Goal: Task Accomplishment & Management: Manage account settings

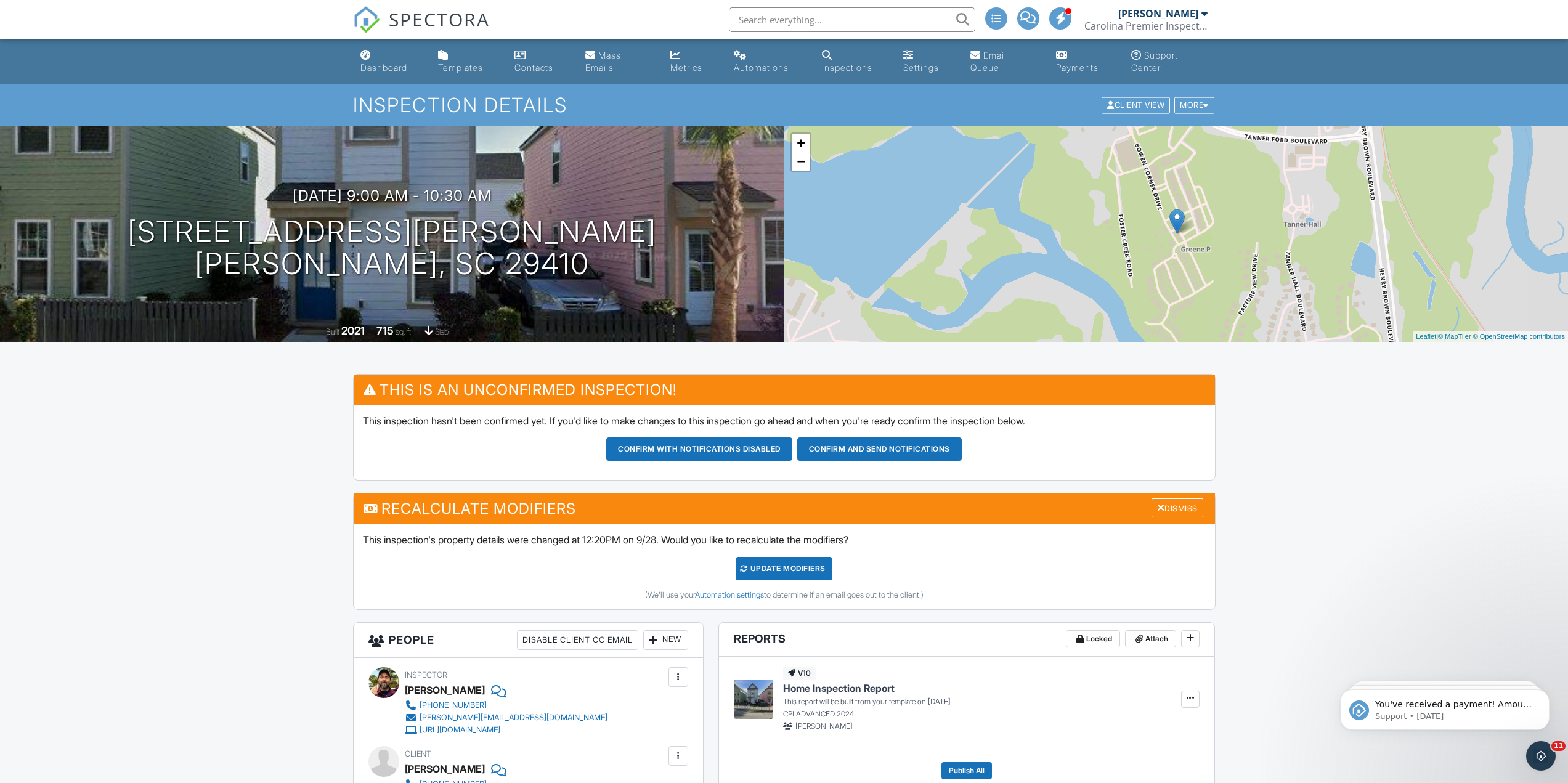
click at [816, 573] on div "UPDATE Modifiers" at bounding box center [784, 568] width 97 height 24
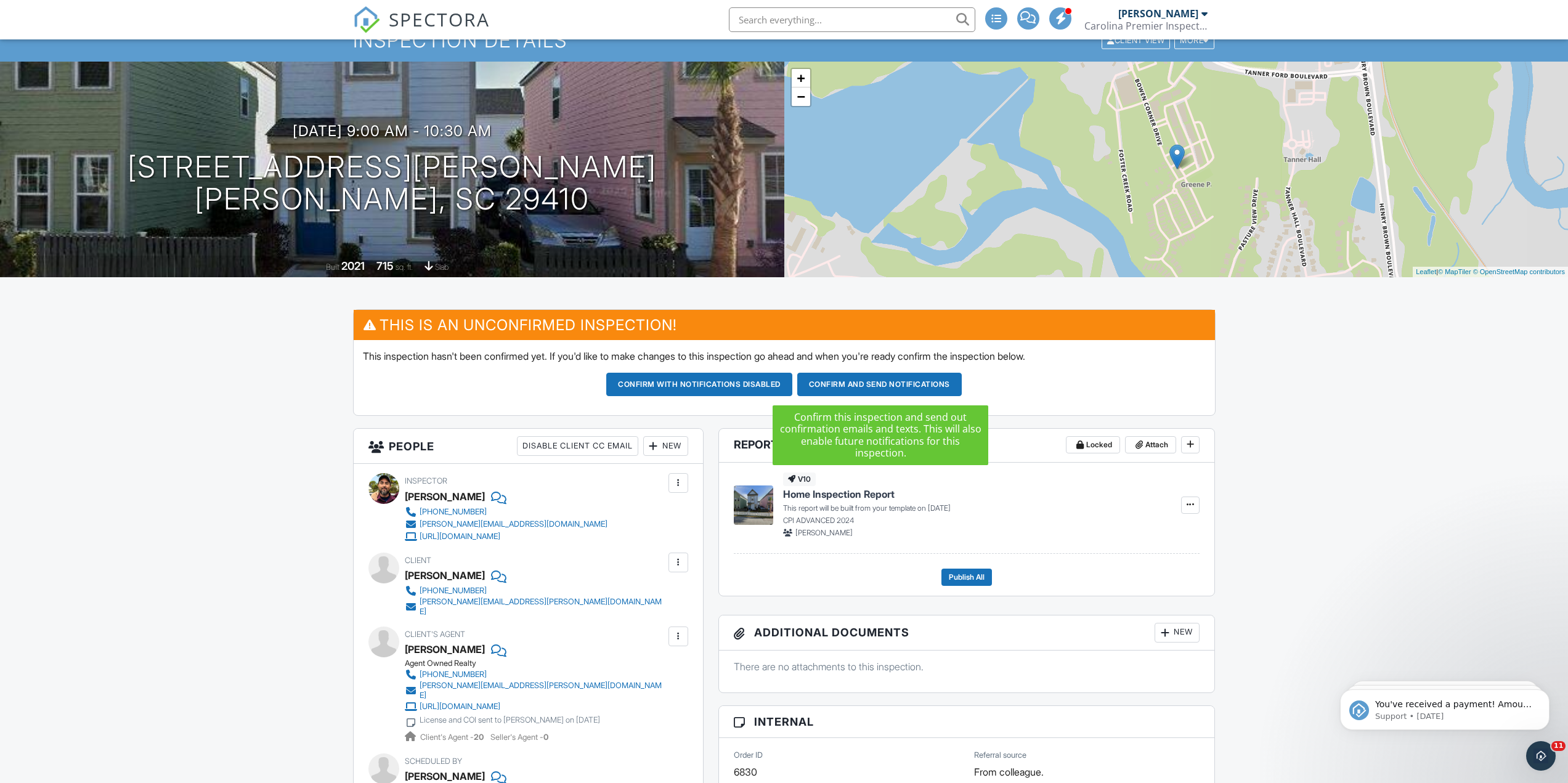
scroll to position [185, 0]
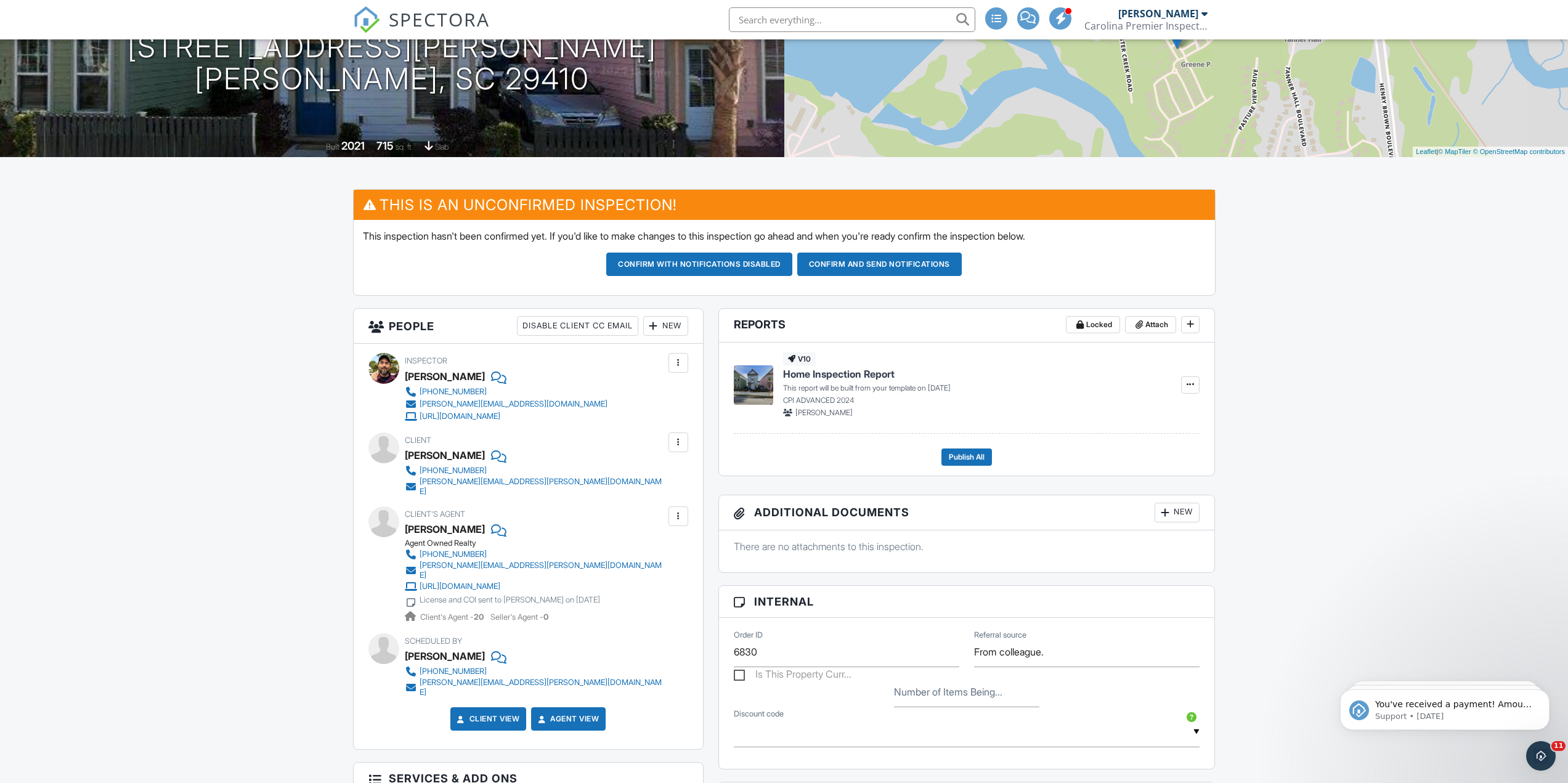
click at [892, 267] on button "Confirm and send notifications" at bounding box center [880, 264] width 165 height 24
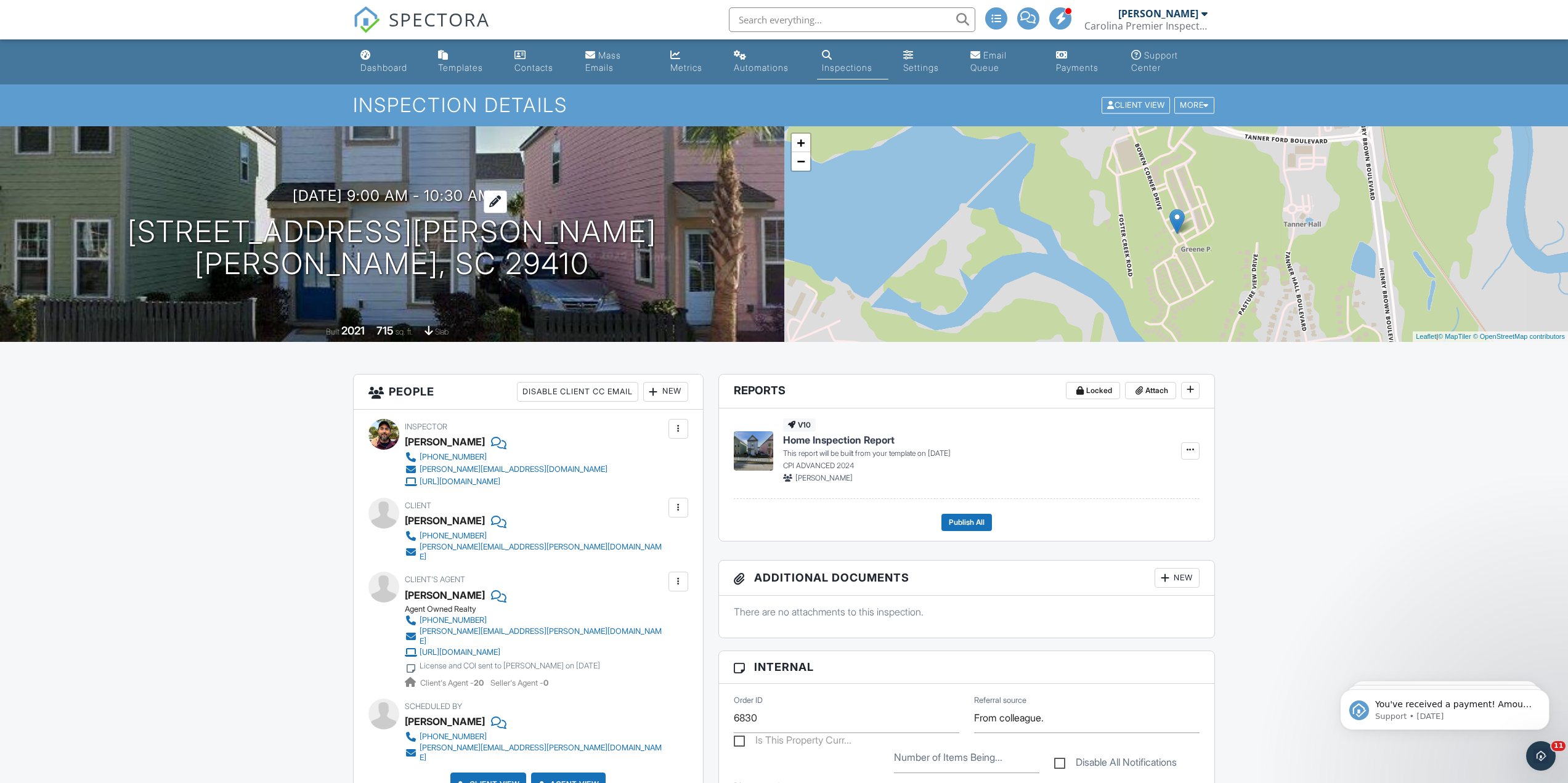
click at [372, 197] on h3 "09/29/2025 9:00 am - 10:30 am" at bounding box center [392, 195] width 199 height 17
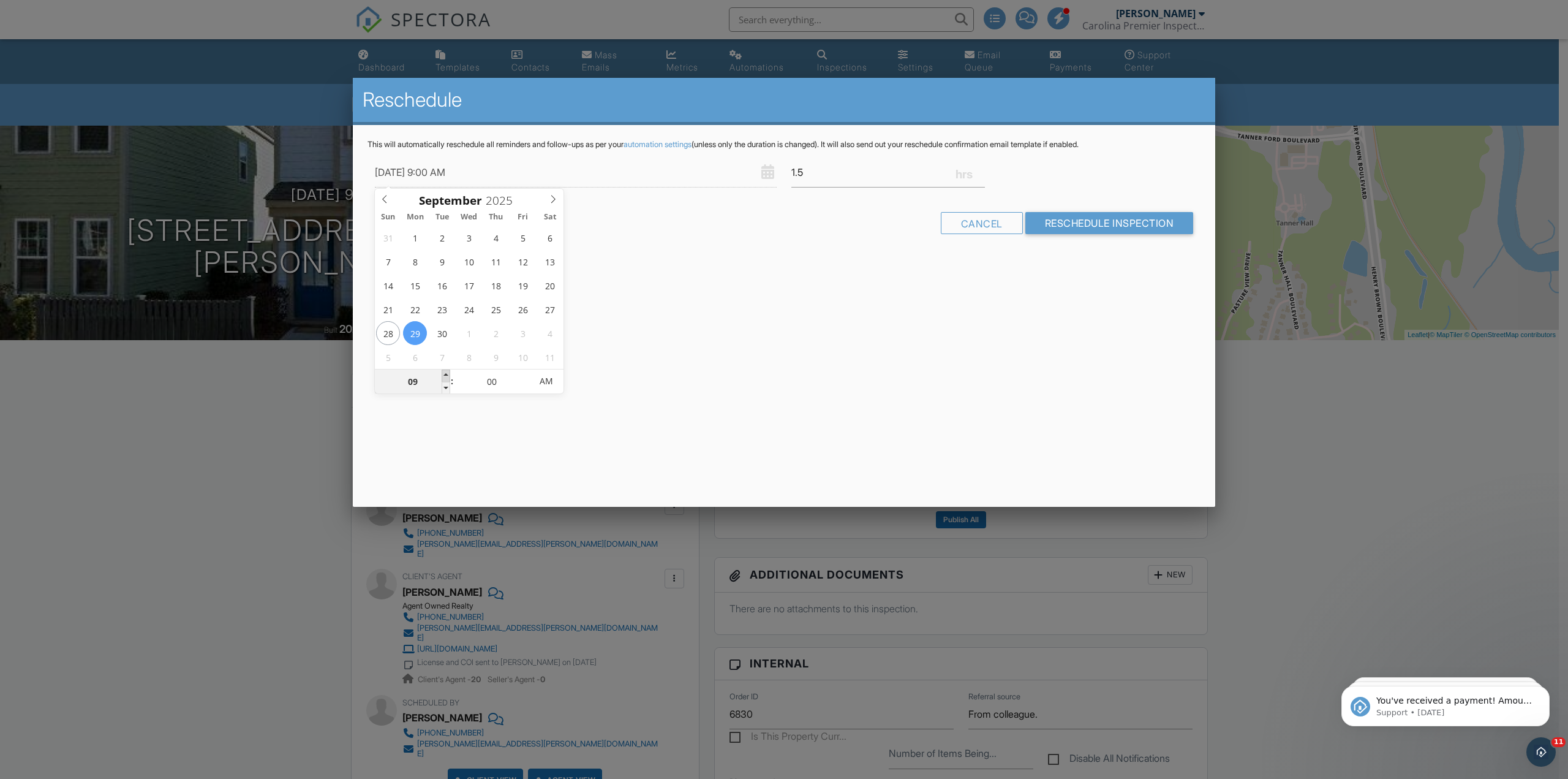
type input "09/29/2025 10:00 AM"
type input "10"
click at [443, 374] on span at bounding box center [446, 375] width 9 height 12
type input "09/29/2025 11:00 AM"
type input "11"
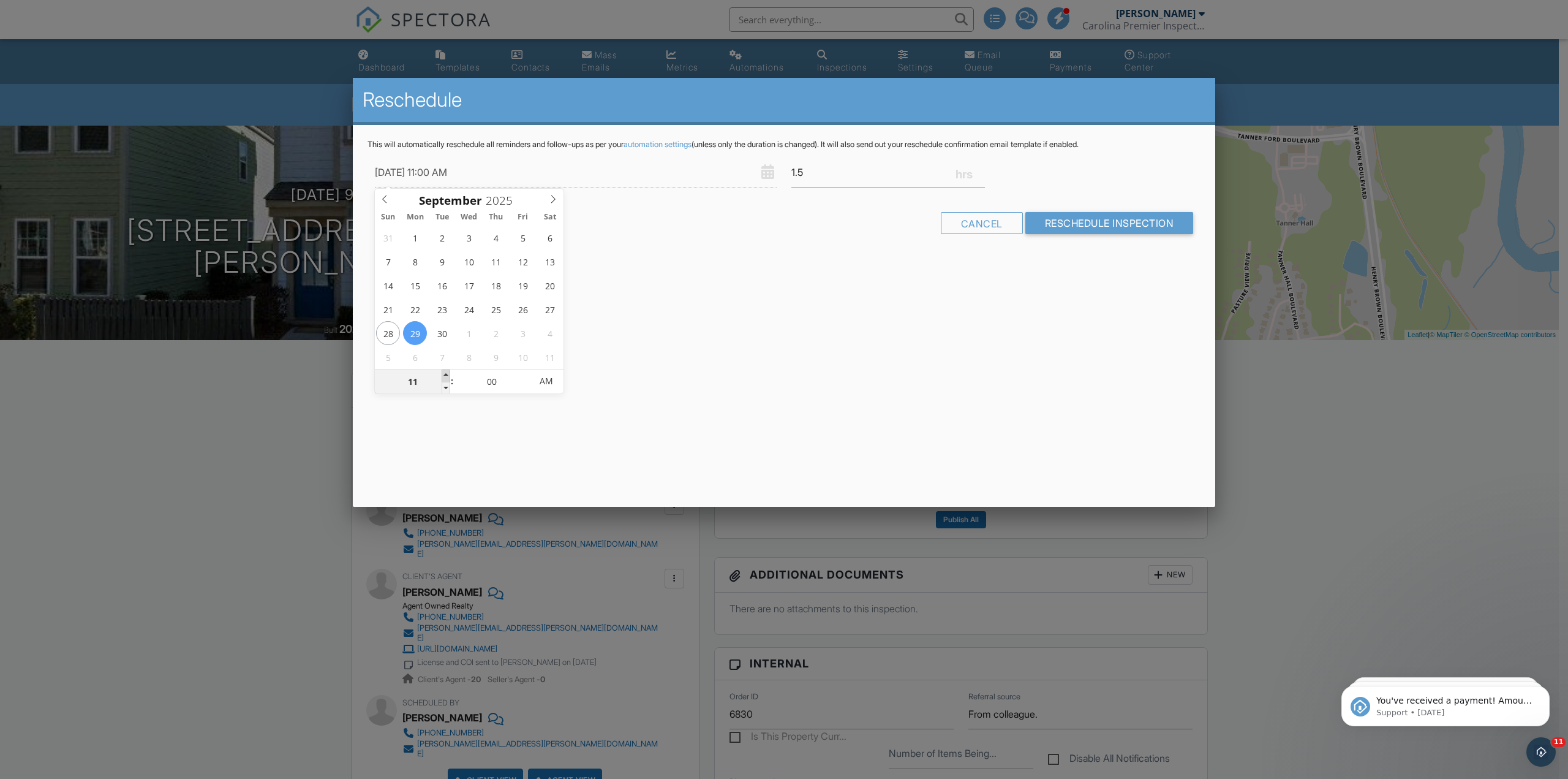
click at [443, 374] on span at bounding box center [446, 375] width 9 height 12
type input "09/29/2025 12:00 PM"
type input "12"
click at [443, 374] on span at bounding box center [446, 375] width 9 height 12
type input "[DATE] 1:00 PM"
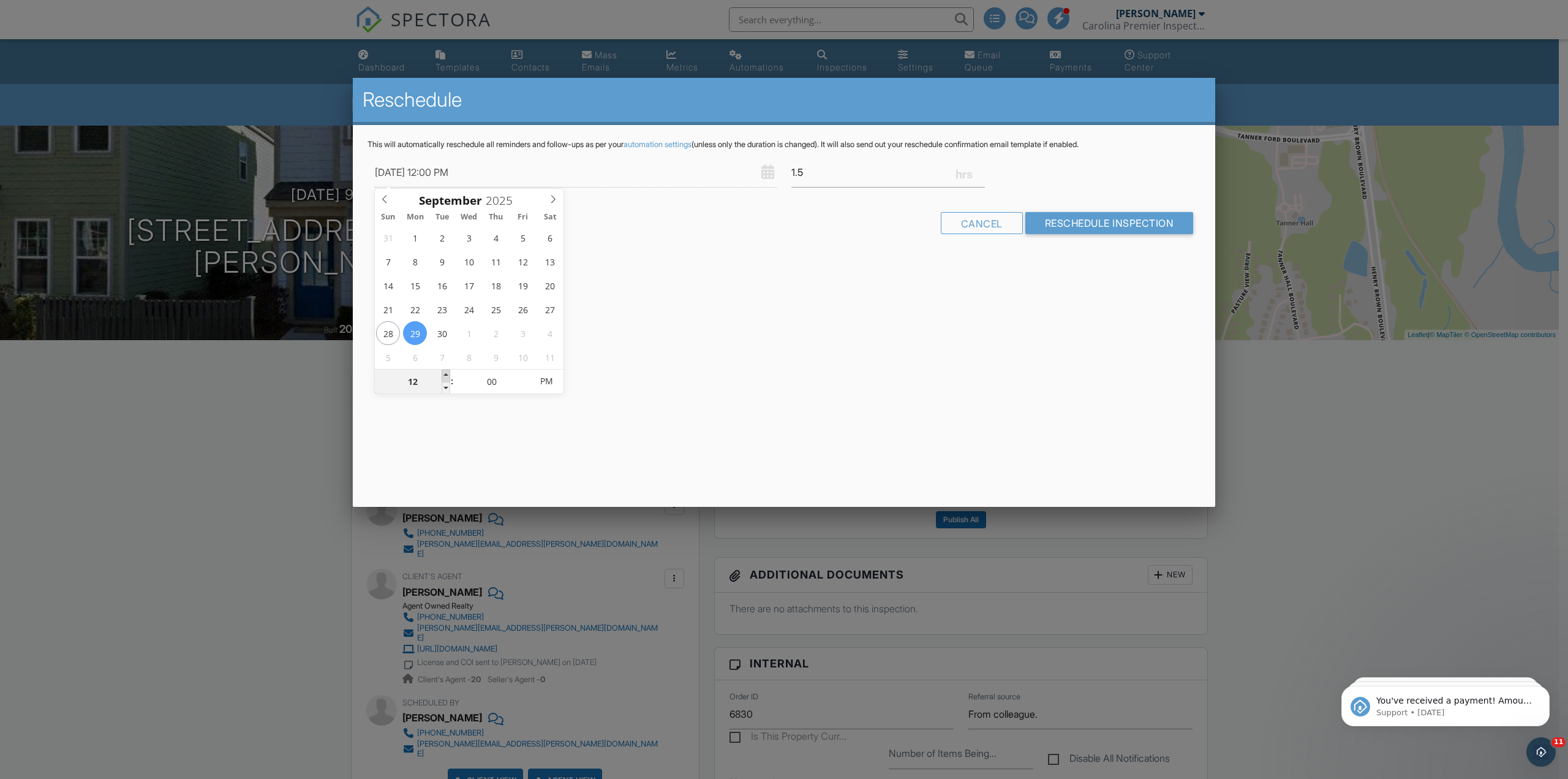
type input "01"
click at [443, 374] on span at bounding box center [446, 375] width 9 height 12
click at [749, 302] on div "Reschedule This will automatically reschedule all reminders and follow-ups as p…" at bounding box center [784, 292] width 862 height 429
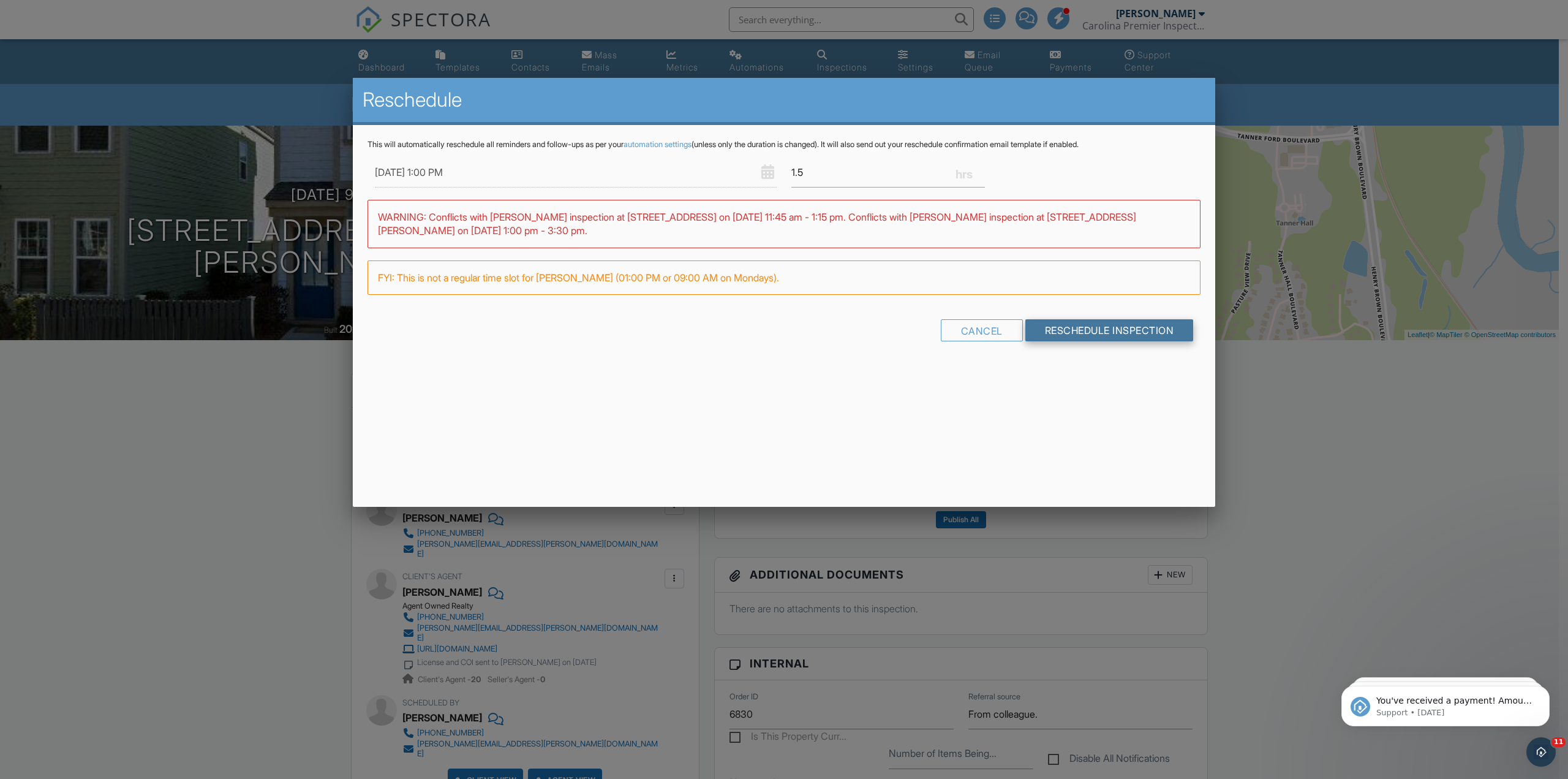
click at [1122, 330] on input "Reschedule Inspection" at bounding box center [1109, 330] width 169 height 22
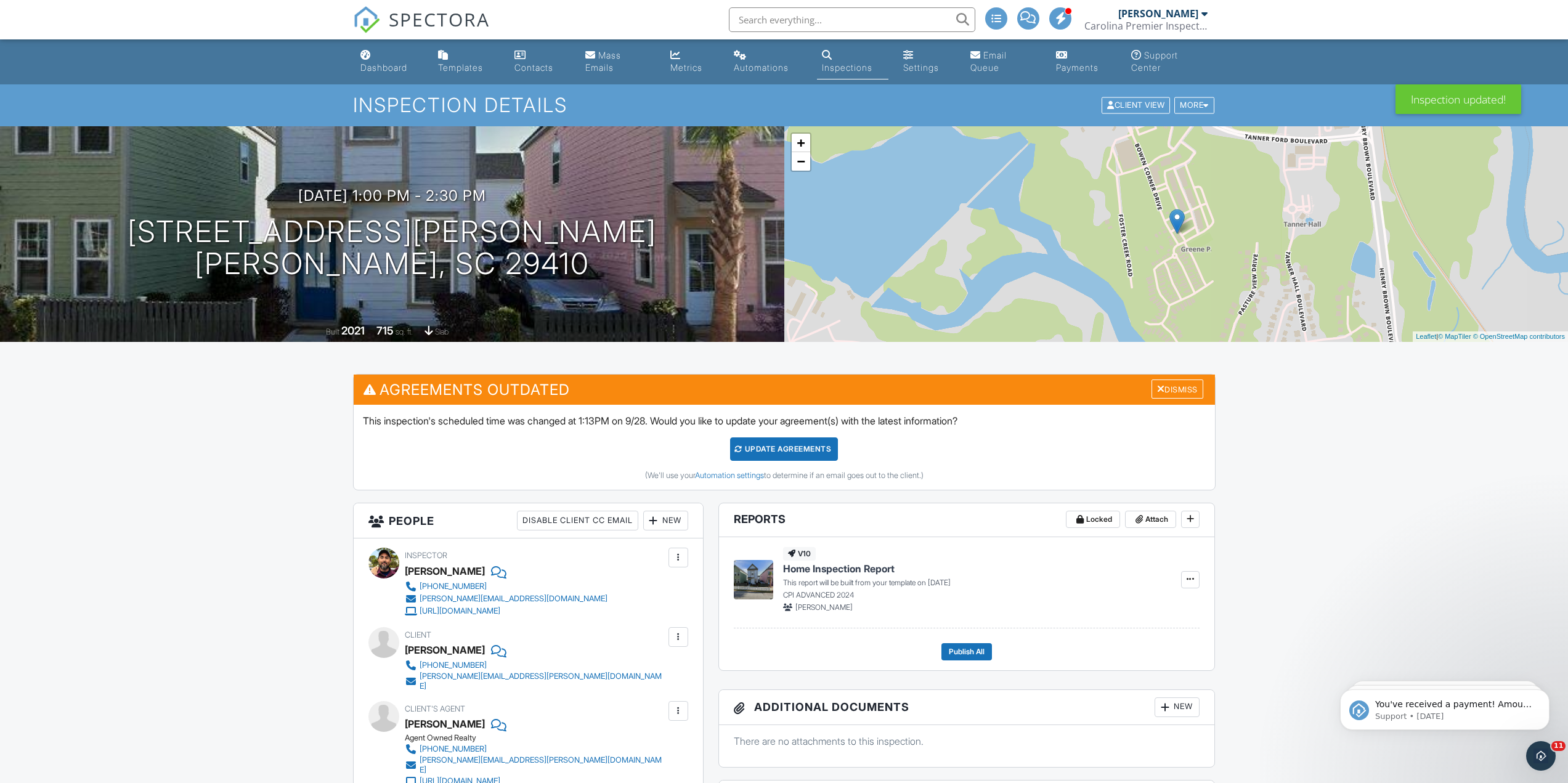
click at [658, 519] on div at bounding box center [653, 520] width 12 height 12
click at [666, 545] on ul "Inspector Client Client's Agent Listing Agent Add Another Person" at bounding box center [709, 613] width 136 height 159
click at [670, 551] on li "Inspector" at bounding box center [710, 557] width 121 height 31
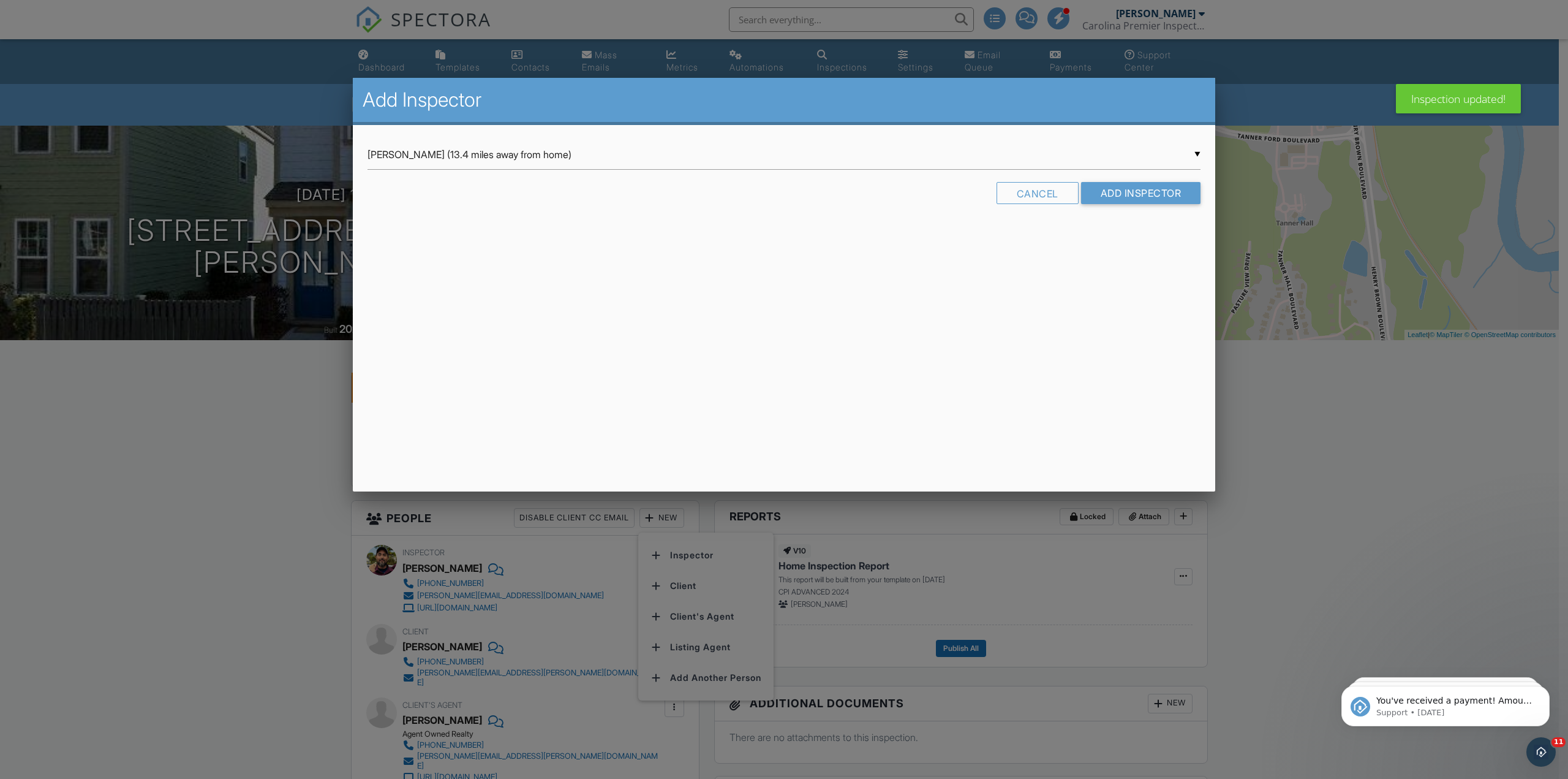
click at [446, 152] on div "▼ Robert Wiggins (13.4 miles away from home) Robert Wiggins (13.4 miles away fr…" at bounding box center [784, 154] width 833 height 30
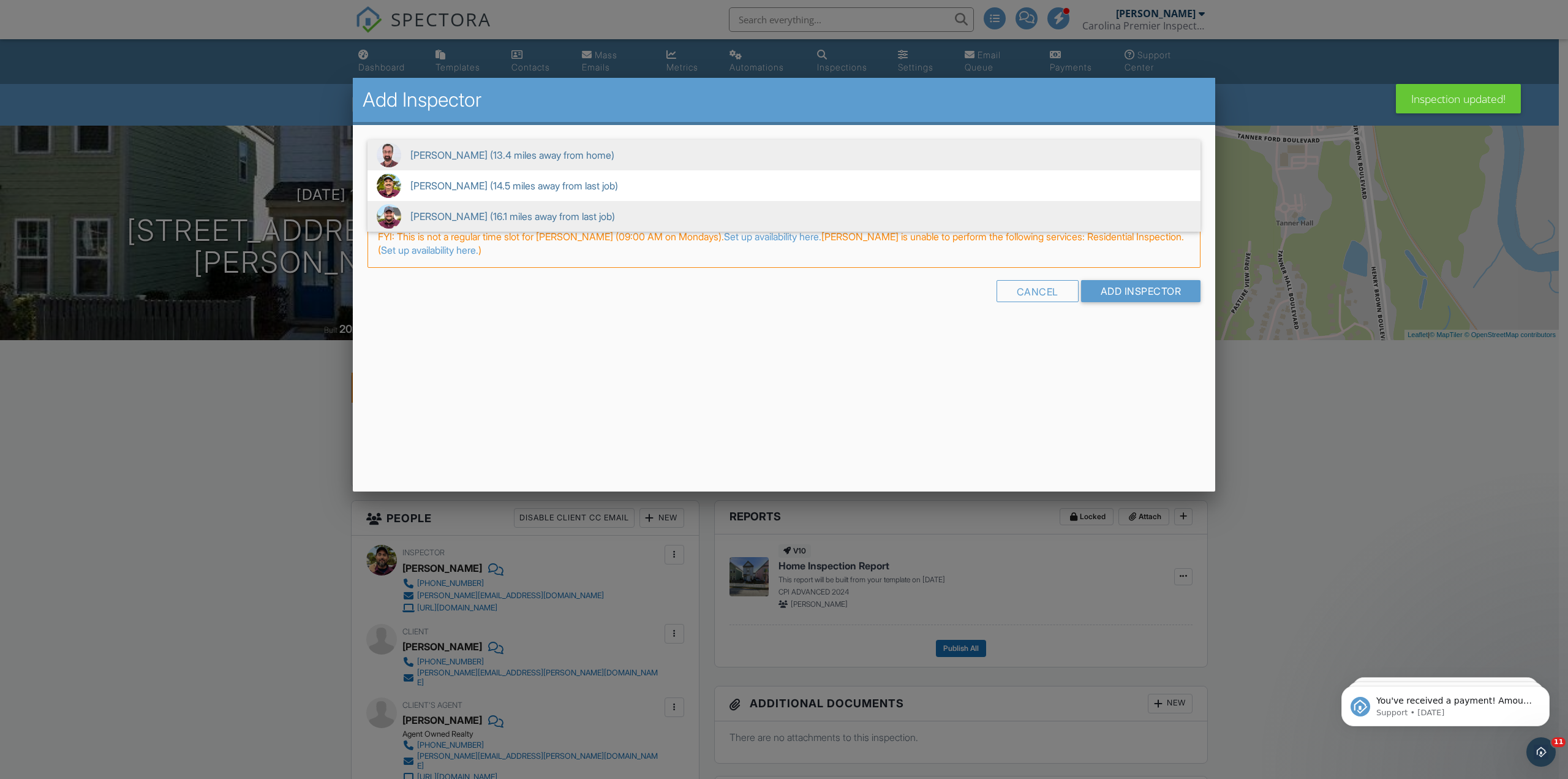
click at [474, 212] on span "Justin Thompson (16.1 miles away from last job)" at bounding box center [784, 216] width 833 height 31
type input "Justin Thompson (16.1 miles away from last job)"
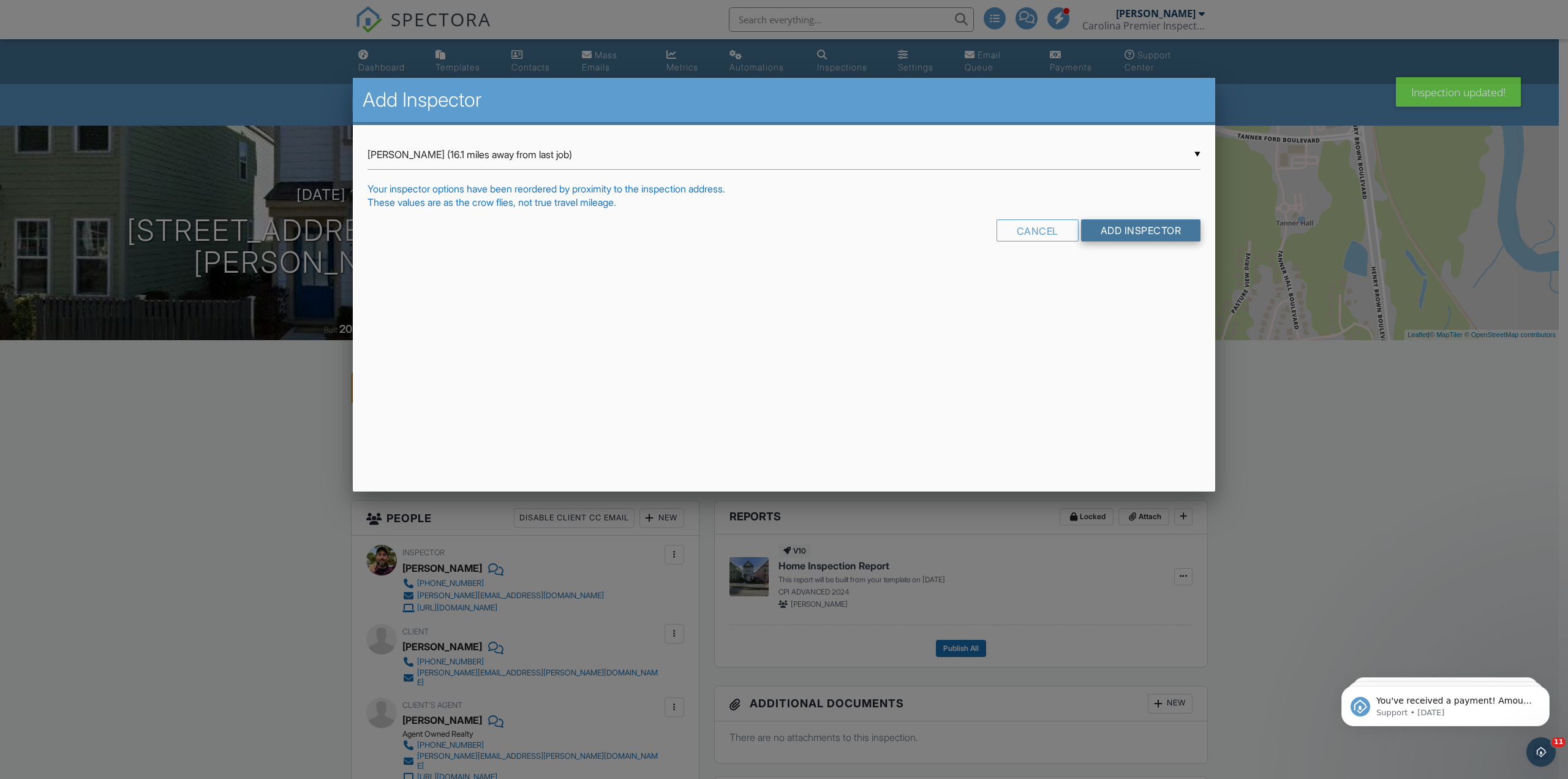
click at [1119, 229] on input "Add Inspector" at bounding box center [1141, 230] width 120 height 22
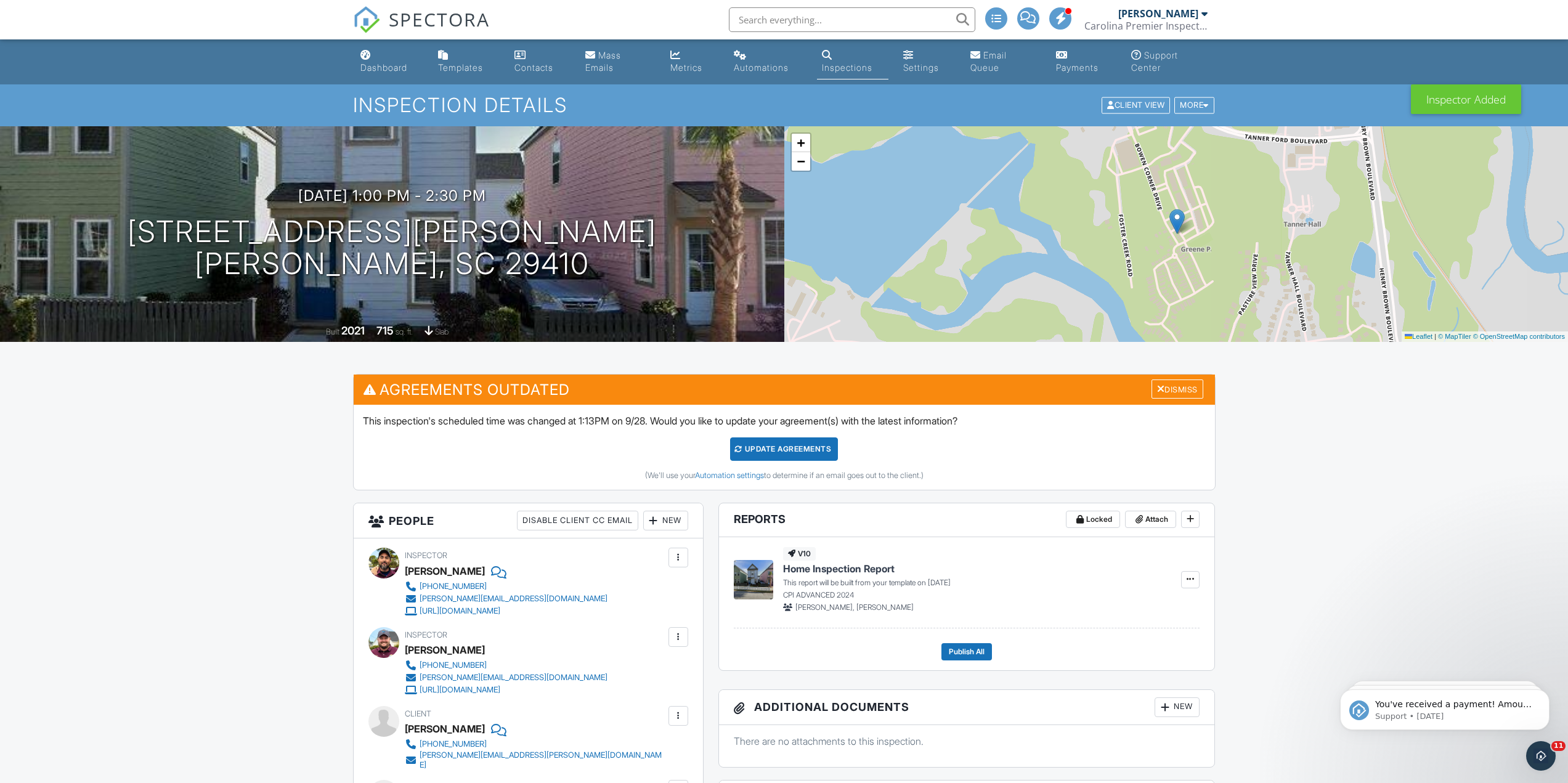
scroll to position [431, 0]
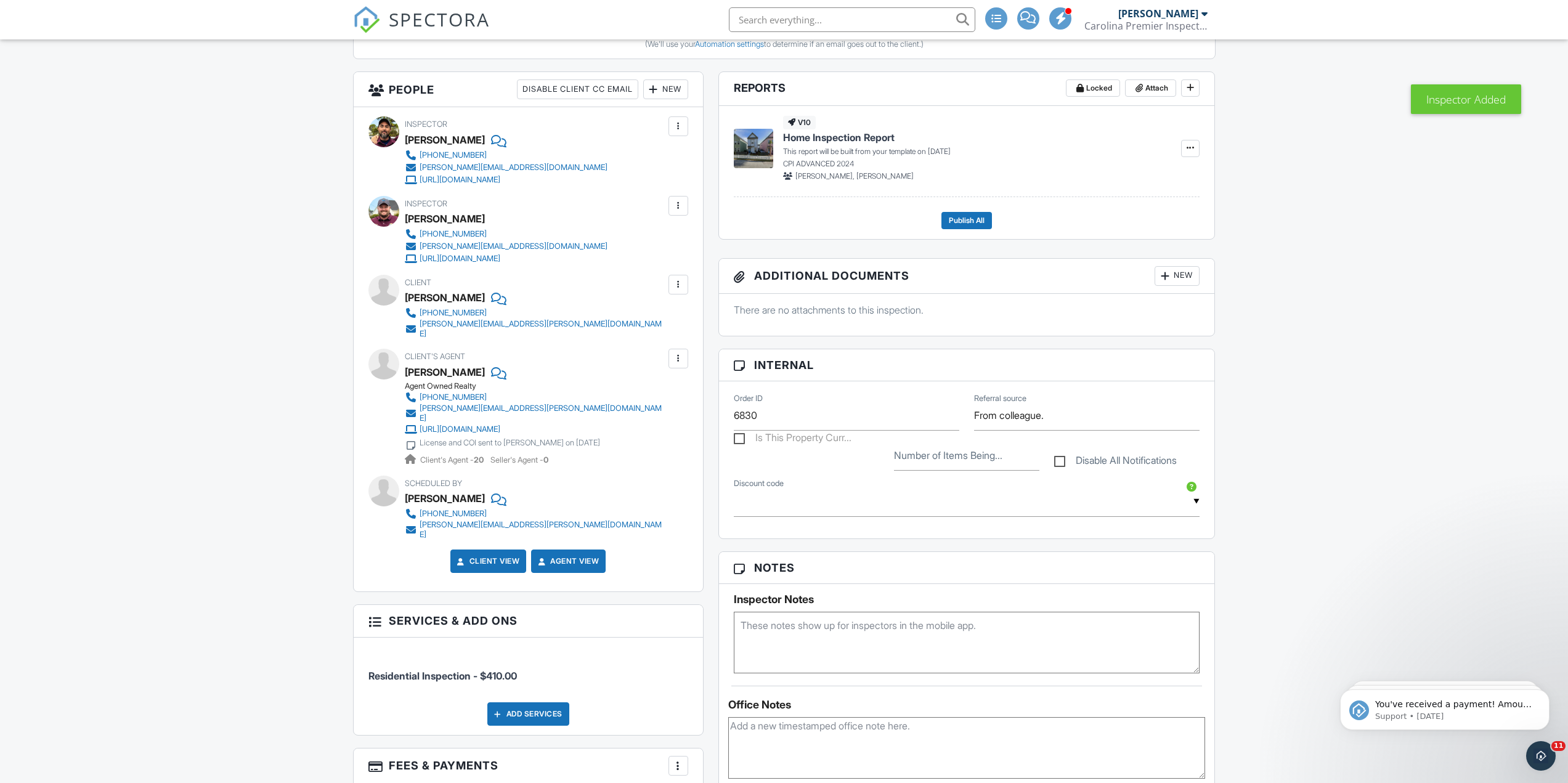
click at [896, 634] on textarea at bounding box center [967, 642] width 466 height 62
type textarea "Agent will be present for access"
click at [1302, 519] on div "Dashboard Templates Contacts Mass Emails Metrics Automations Inspections Settin…" at bounding box center [784, 608] width 1568 height 2000
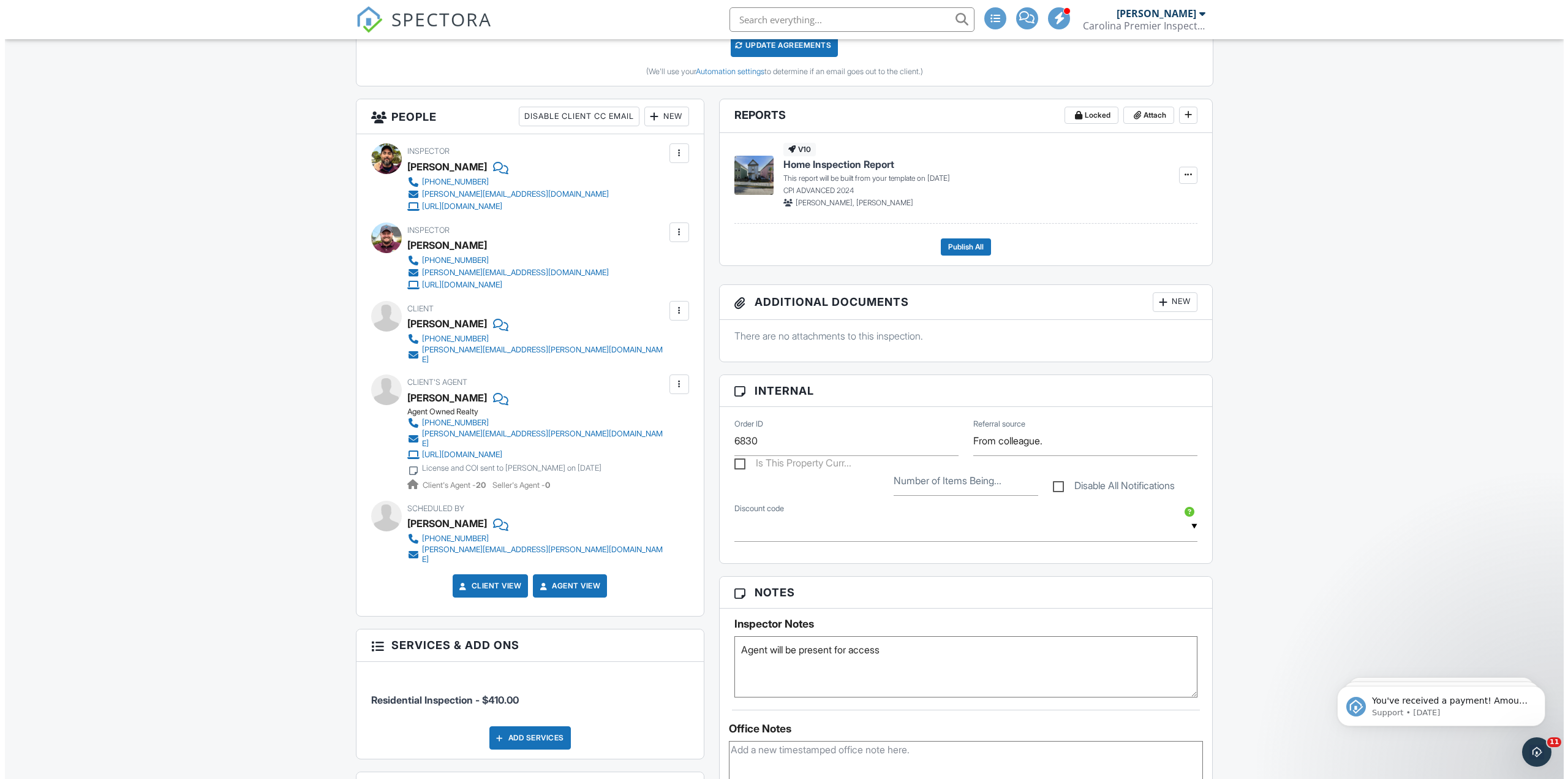
scroll to position [367, 0]
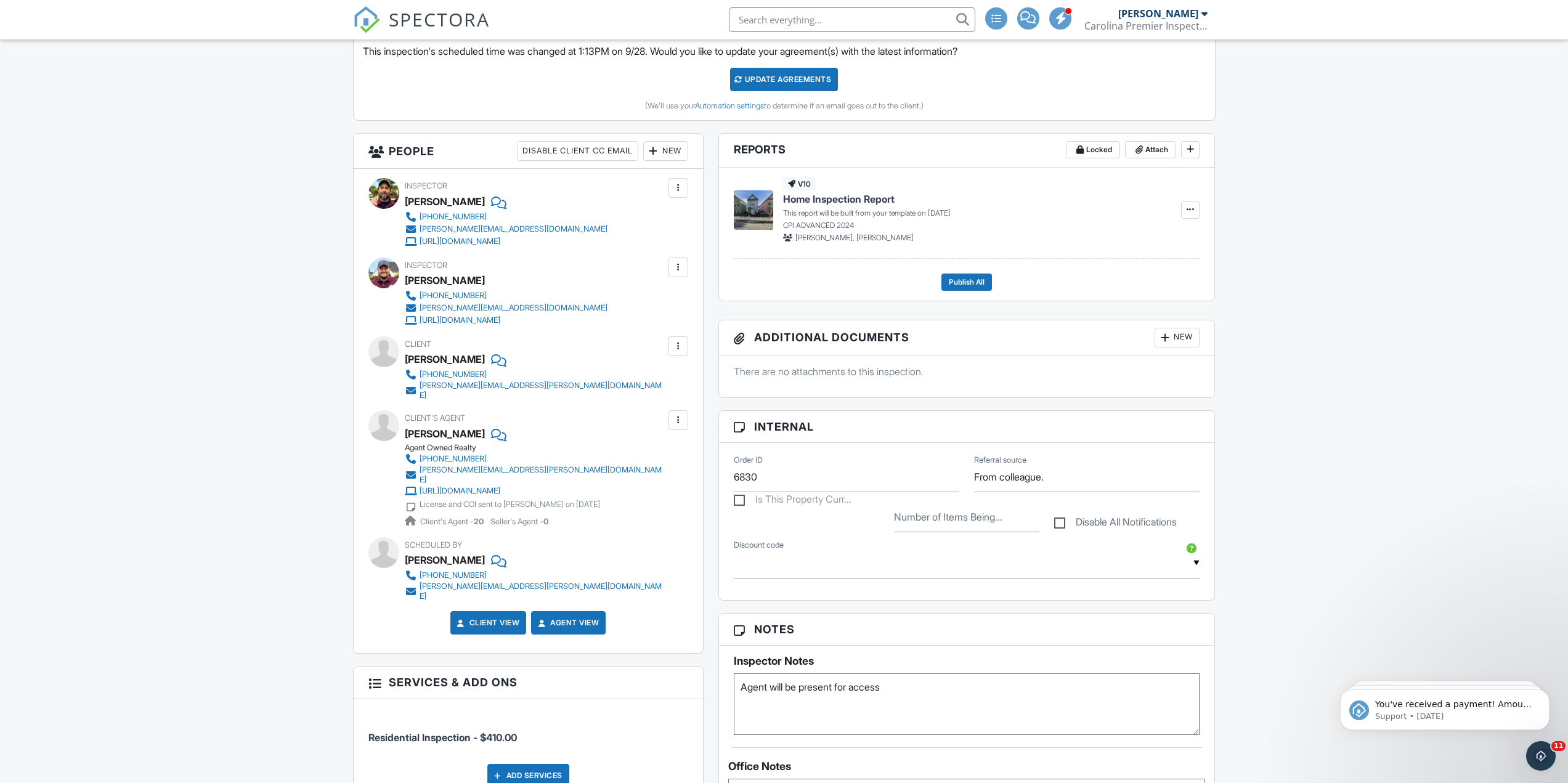
click at [678, 193] on div at bounding box center [678, 187] width 12 height 12
click at [662, 292] on li "Remove" at bounding box center [627, 287] width 109 height 31
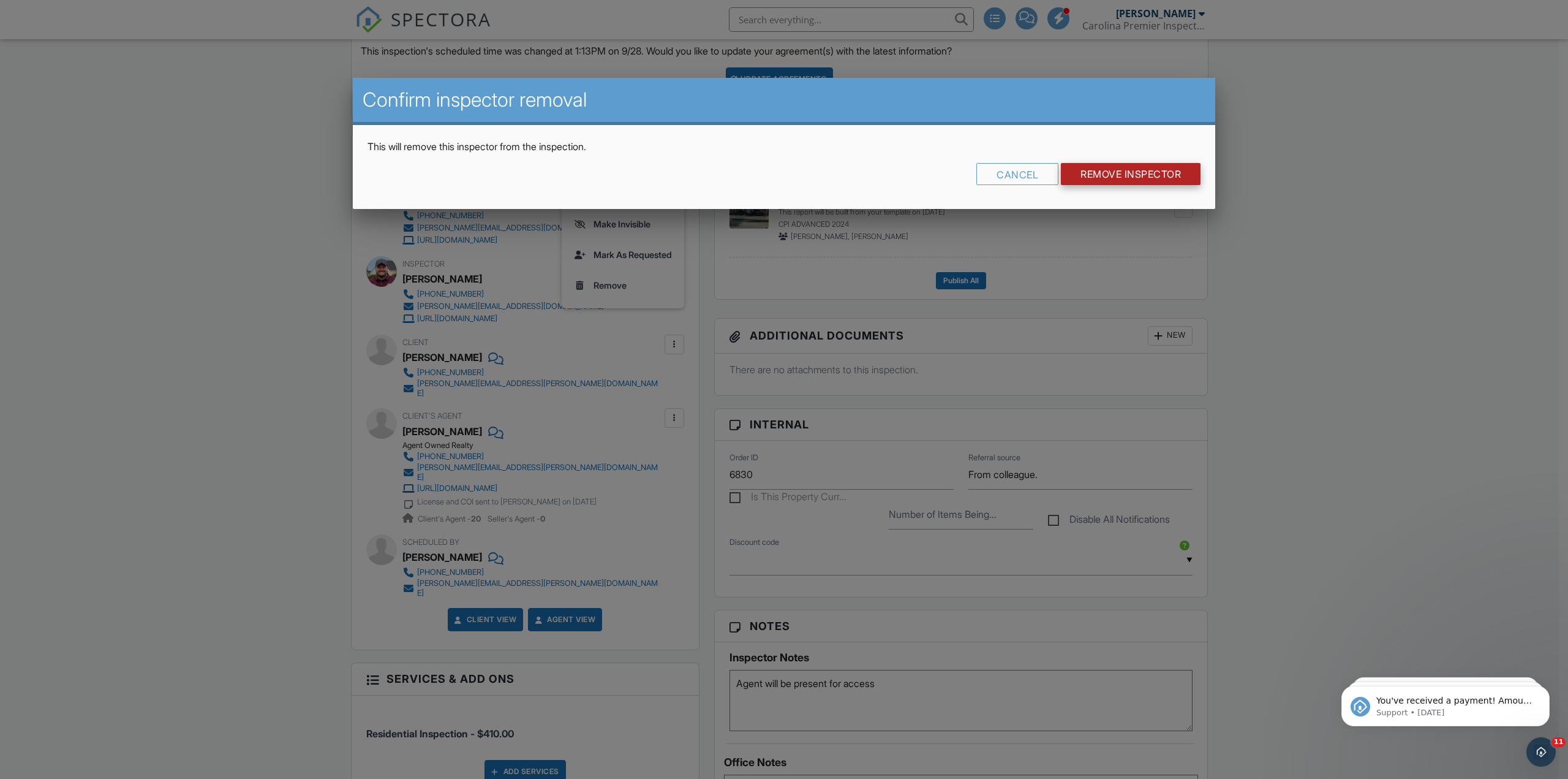
click at [1144, 179] on input "Remove Inspector" at bounding box center [1130, 174] width 139 height 22
